Goal: Information Seeking & Learning: Find specific fact

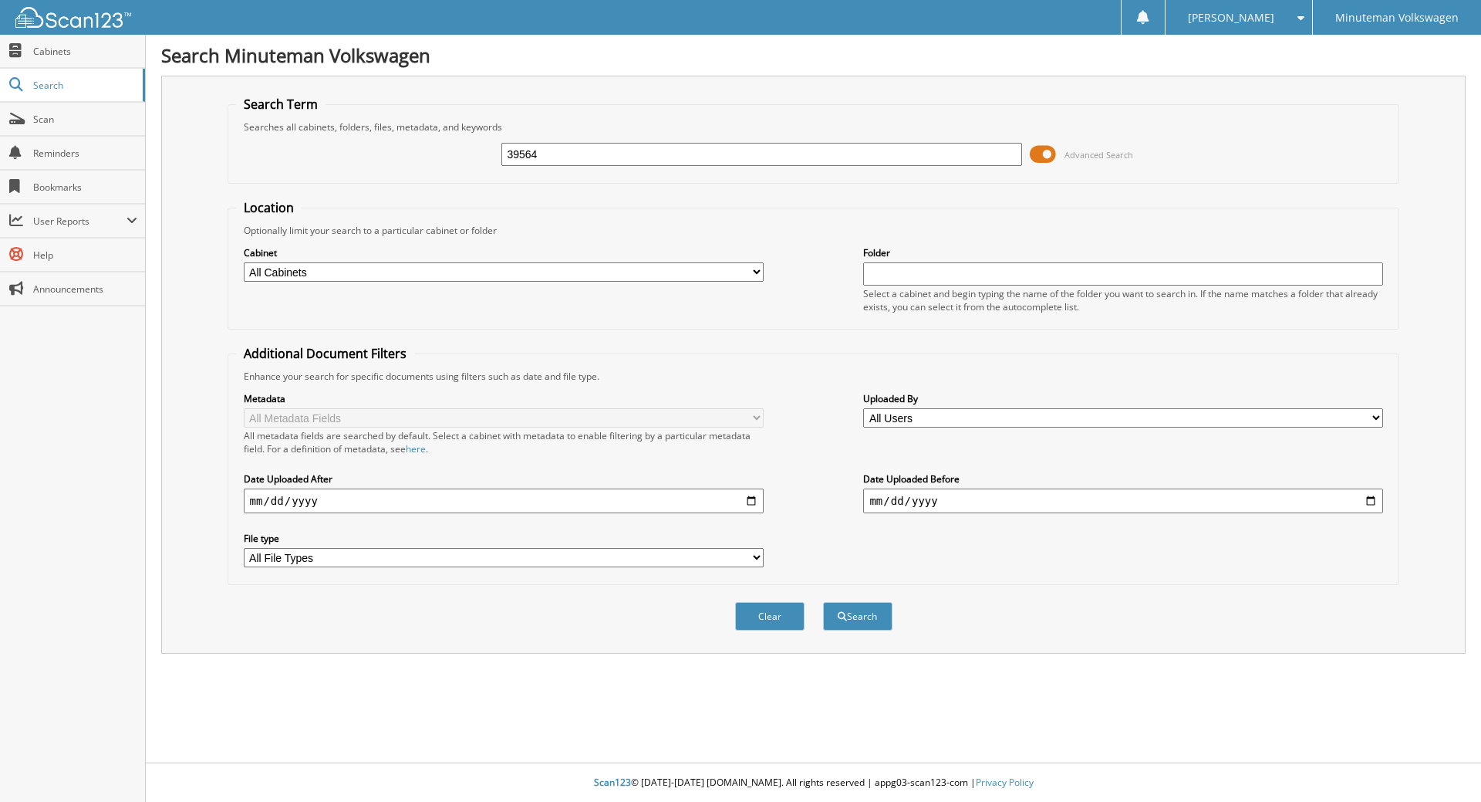
type input "39564"
click at [823, 602] on button "Search" at bounding box center [857, 616] width 69 height 29
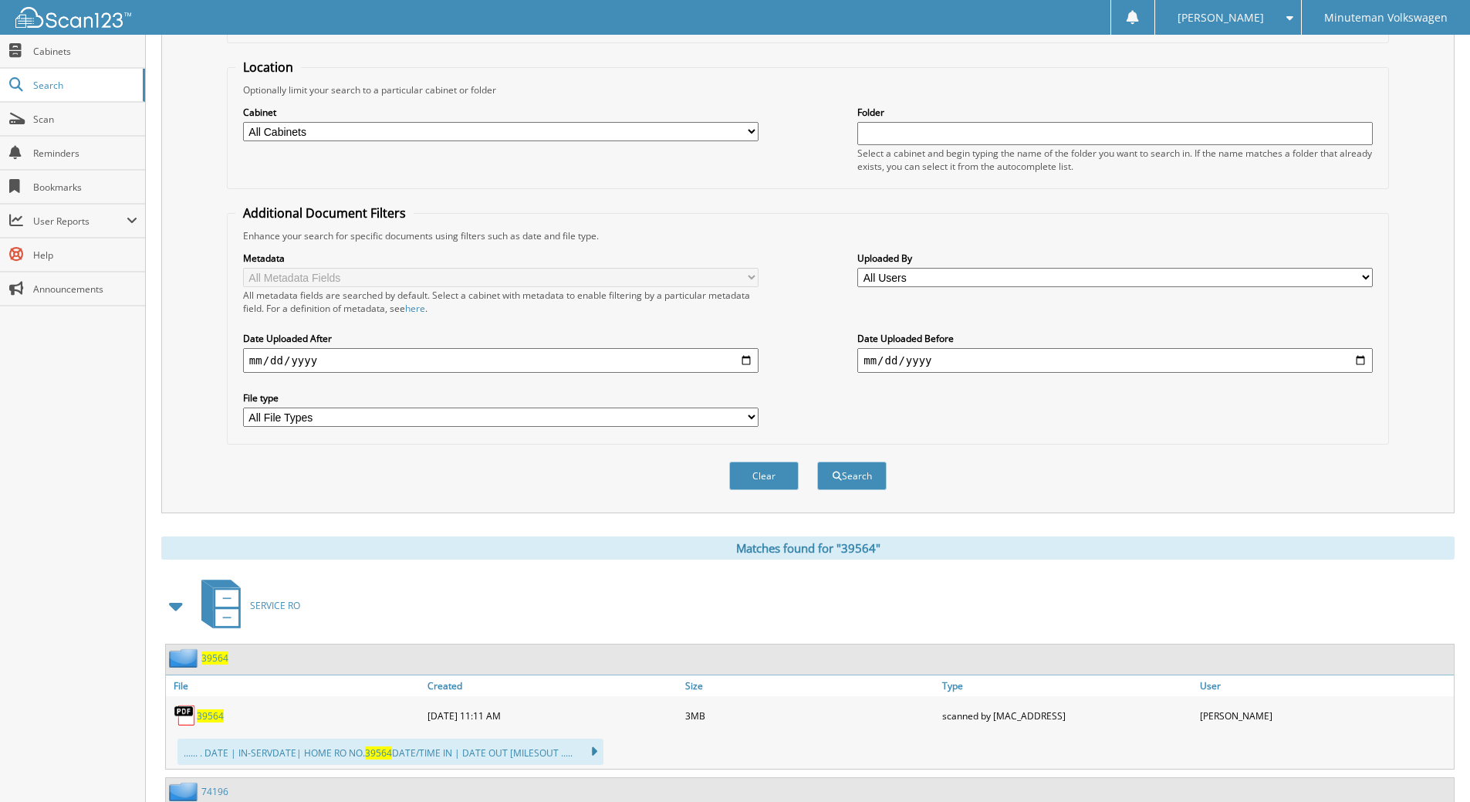
scroll to position [463, 0]
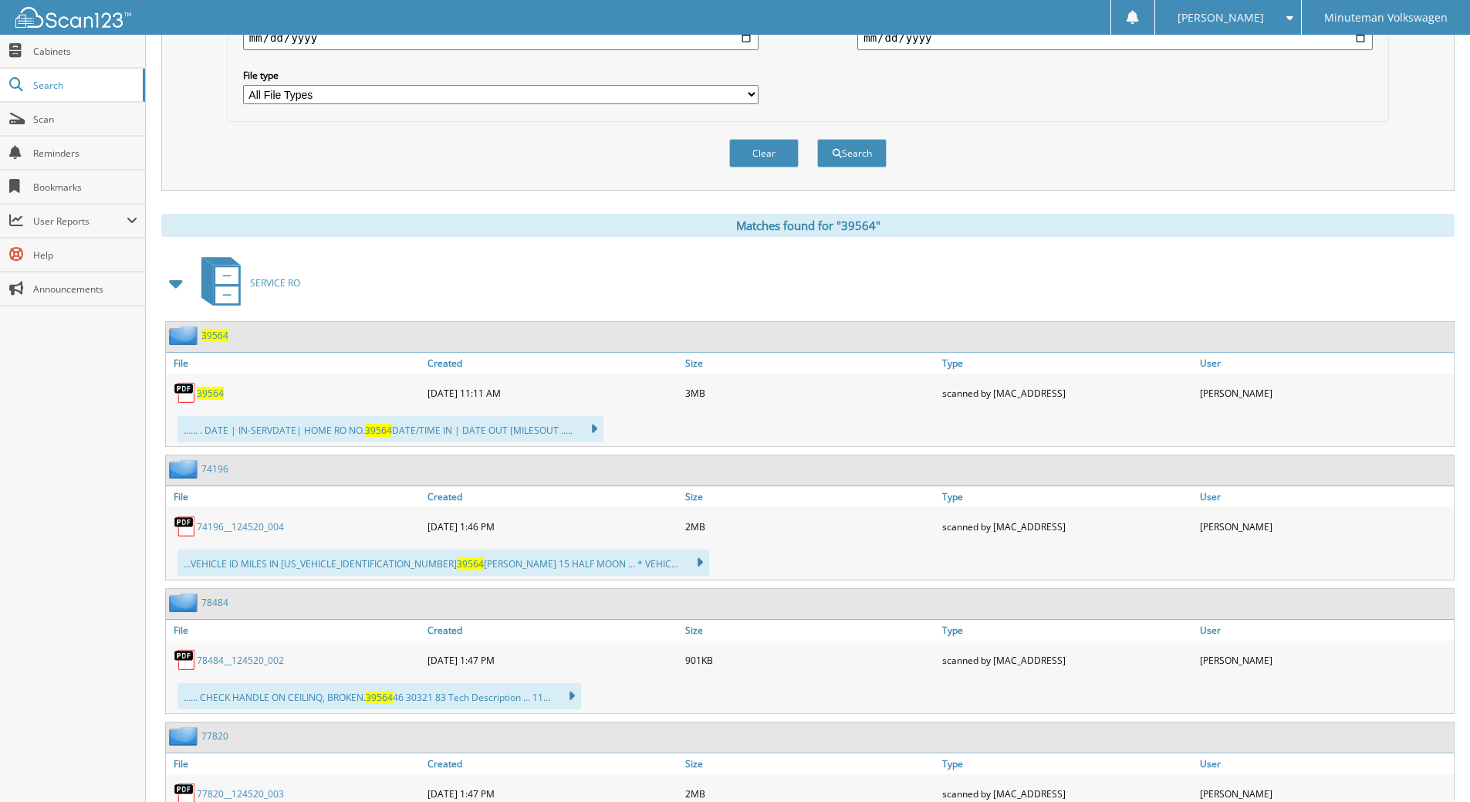
click at [207, 392] on span "39564" at bounding box center [210, 393] width 27 height 13
click at [443, 436] on div "...... . DATE | IN-SERVDATE| HOME RO NO. 39564 DATE/TIME IN | DATE OUT [MILESOU…" at bounding box center [390, 429] width 426 height 26
click at [593, 433] on icon at bounding box center [586, 429] width 22 height 22
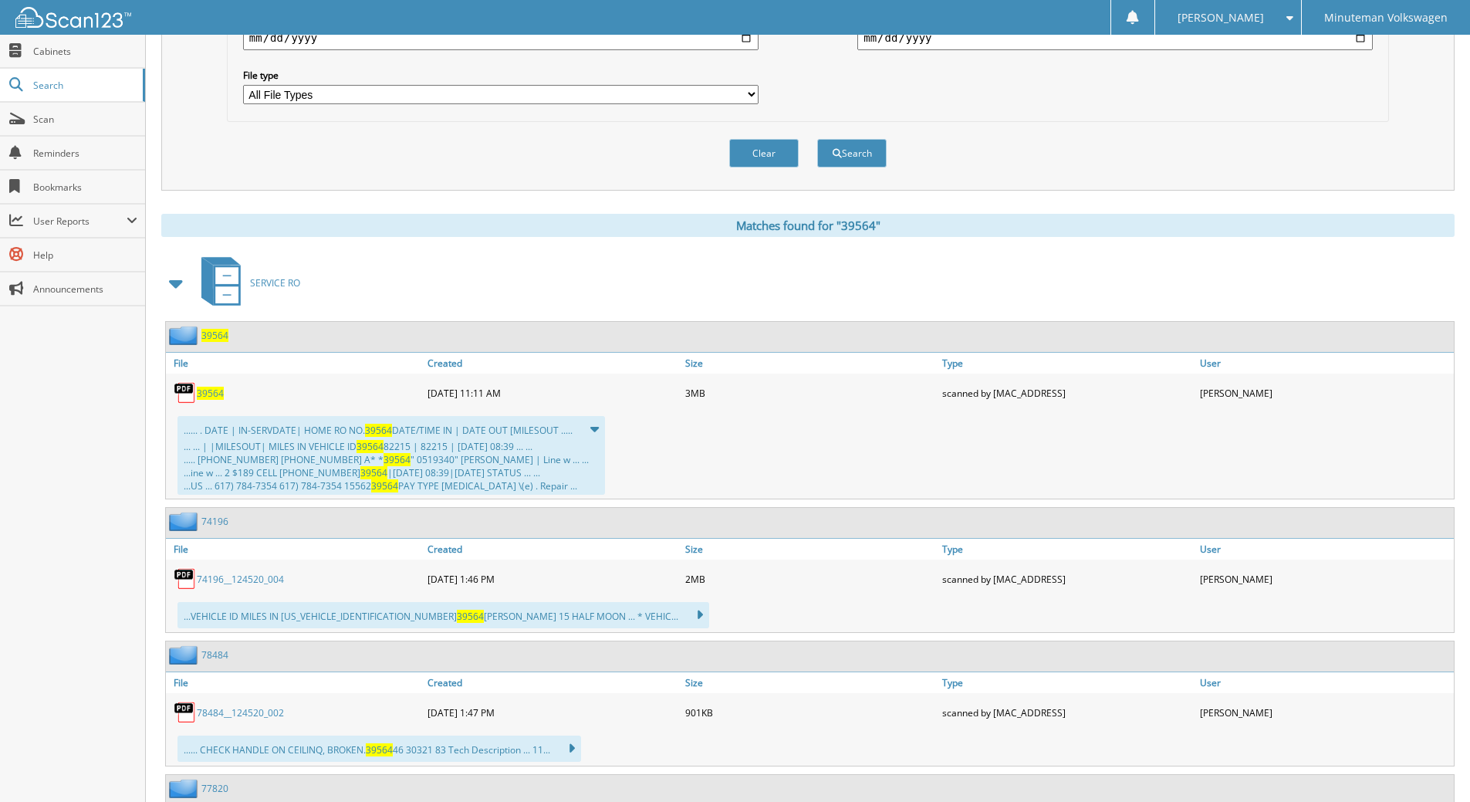
click at [184, 393] on img at bounding box center [185, 392] width 23 height 23
click at [218, 394] on span "39564" at bounding box center [210, 393] width 27 height 13
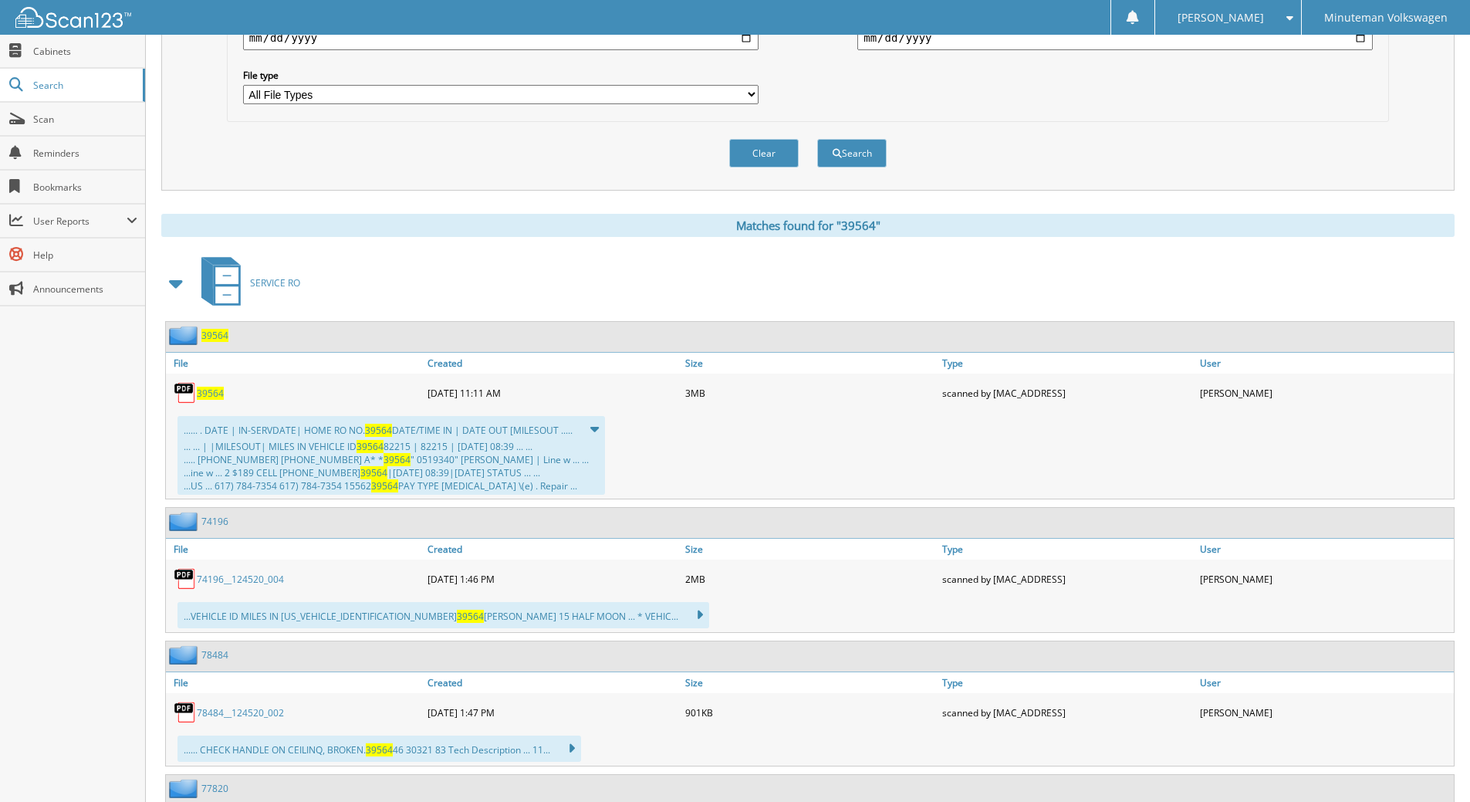
click at [218, 394] on span "39564" at bounding box center [210, 393] width 27 height 13
